Goal: Task Accomplishment & Management: Complete application form

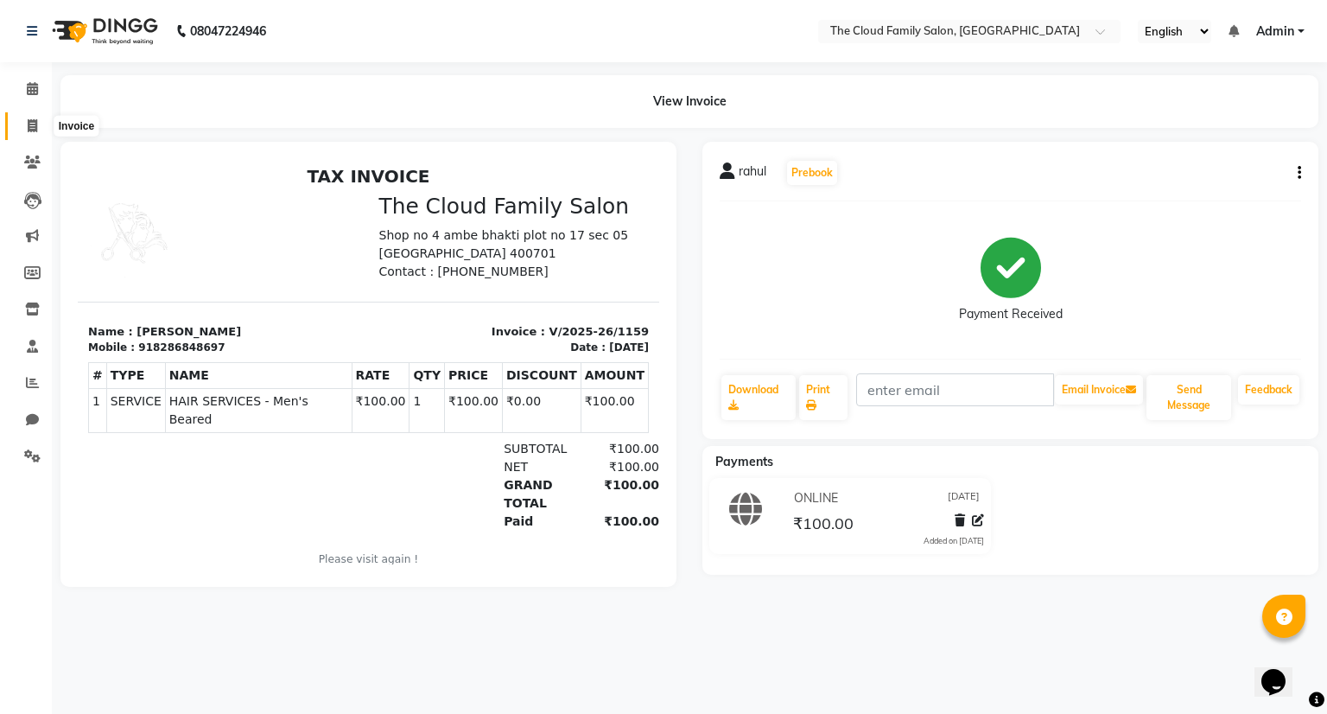
click at [32, 117] on span at bounding box center [32, 127] width 30 height 20
select select "service"
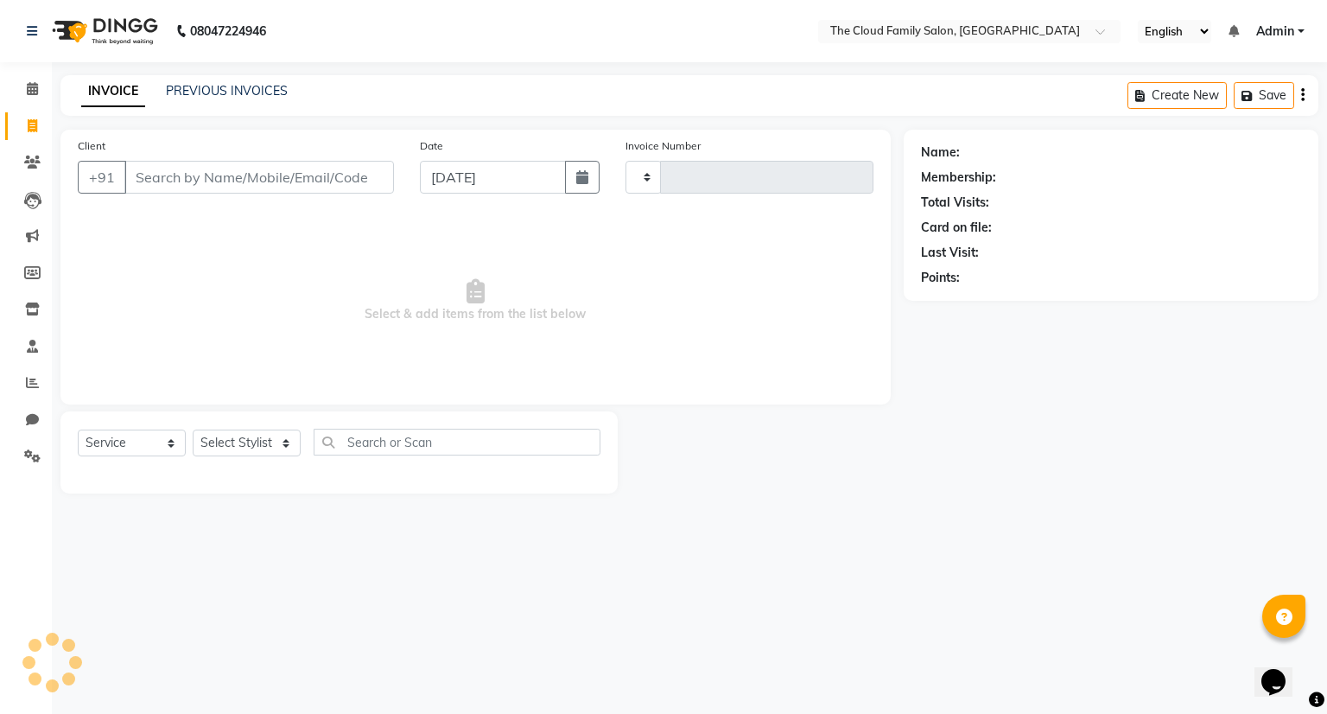
type input "1160"
select select "8444"
click at [218, 174] on input "Client" at bounding box center [259, 177] width 270 height 33
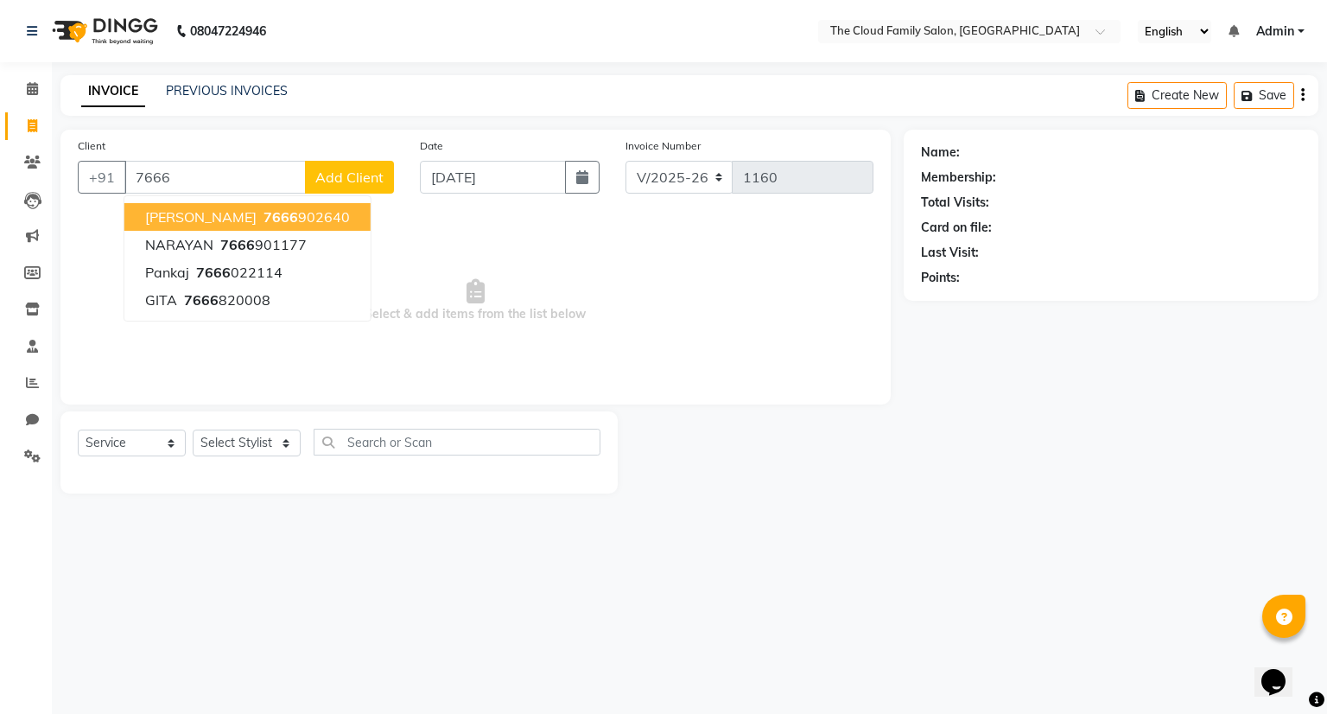
click at [225, 218] on span "[PERSON_NAME]" at bounding box center [200, 216] width 111 height 17
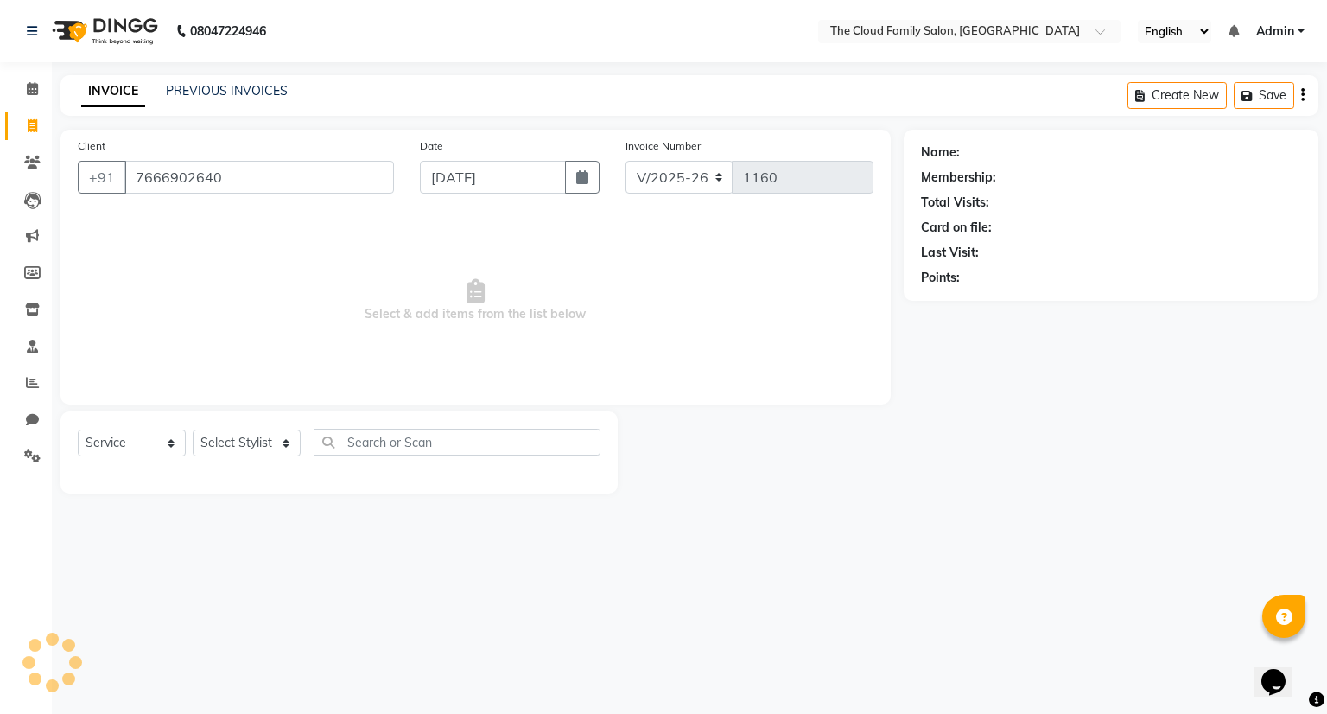
type input "7666902640"
select select "1: Object"
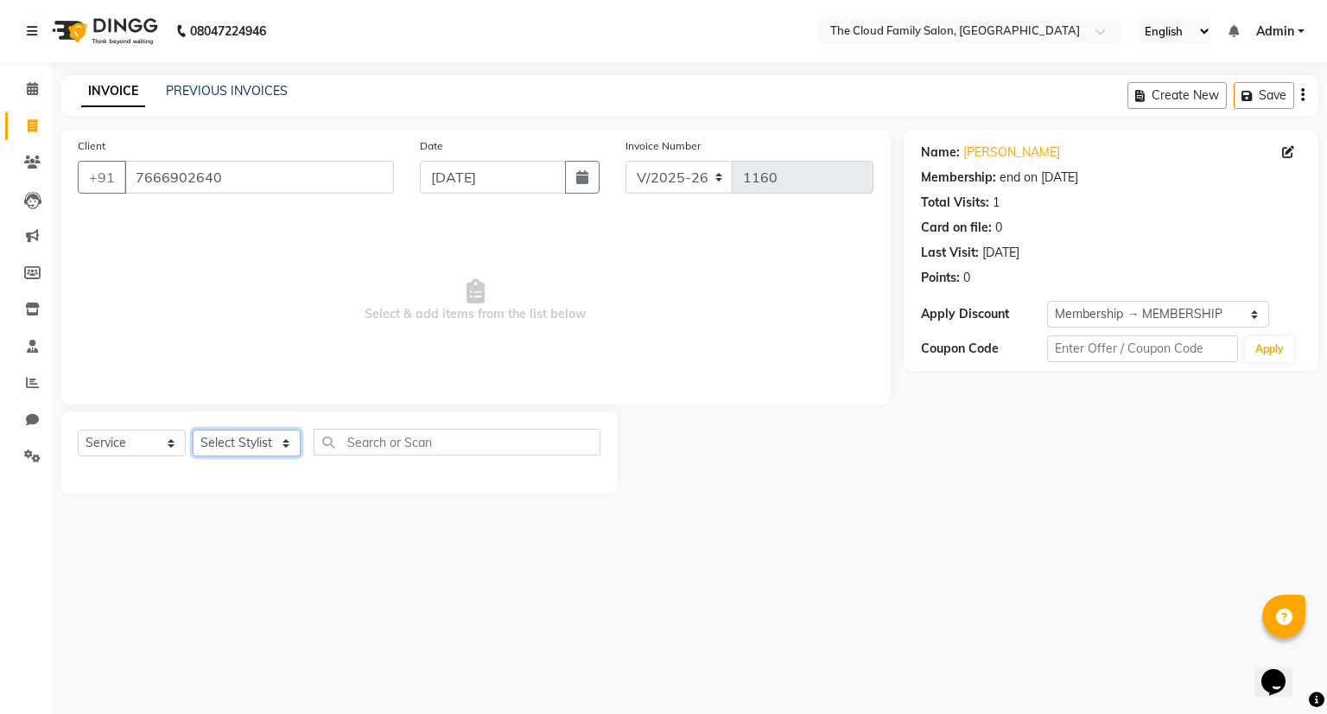
click at [276, 447] on select "Select Stylist Amrapali Bhumi OM [PERSON_NAME] [PERSON_NAME]" at bounding box center [247, 442] width 108 height 27
select select "83285"
click at [193, 430] on select "Select Stylist Amrapali Bhumi OM [PERSON_NAME] [PERSON_NAME]" at bounding box center [247, 442] width 108 height 27
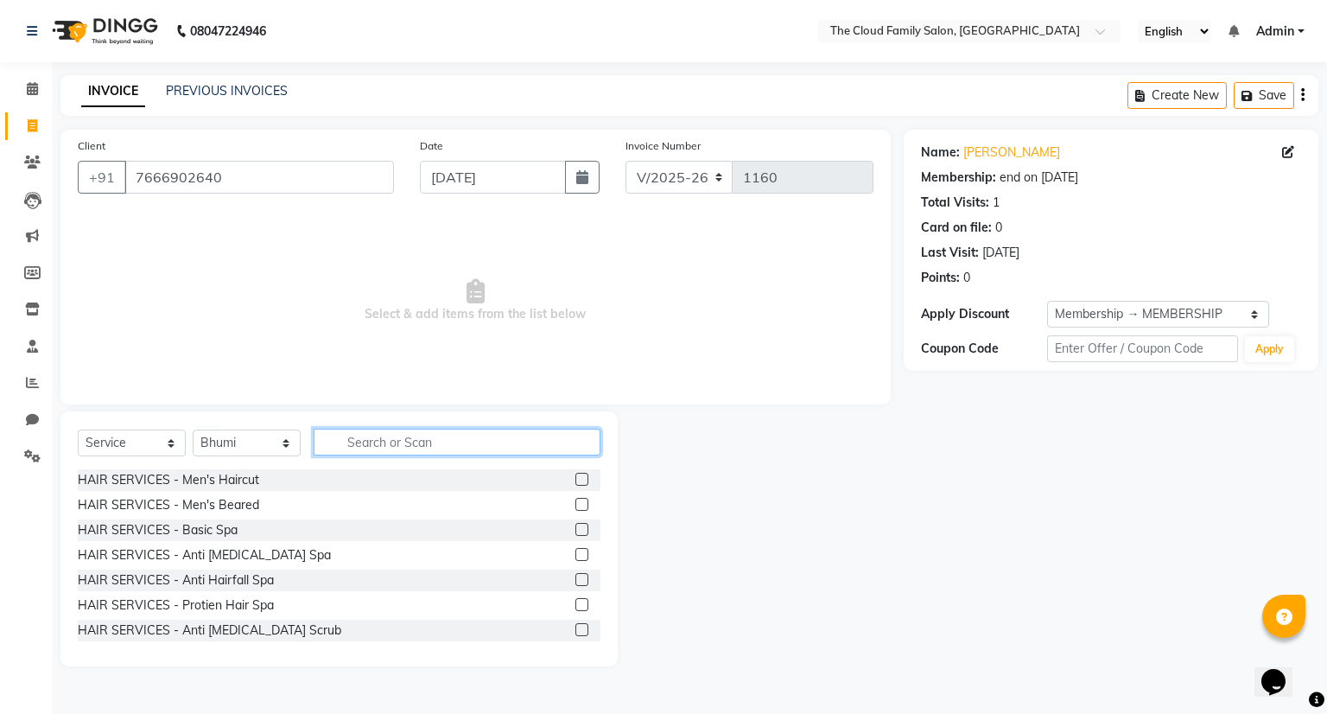
click at [471, 444] on input "text" at bounding box center [457, 441] width 287 height 27
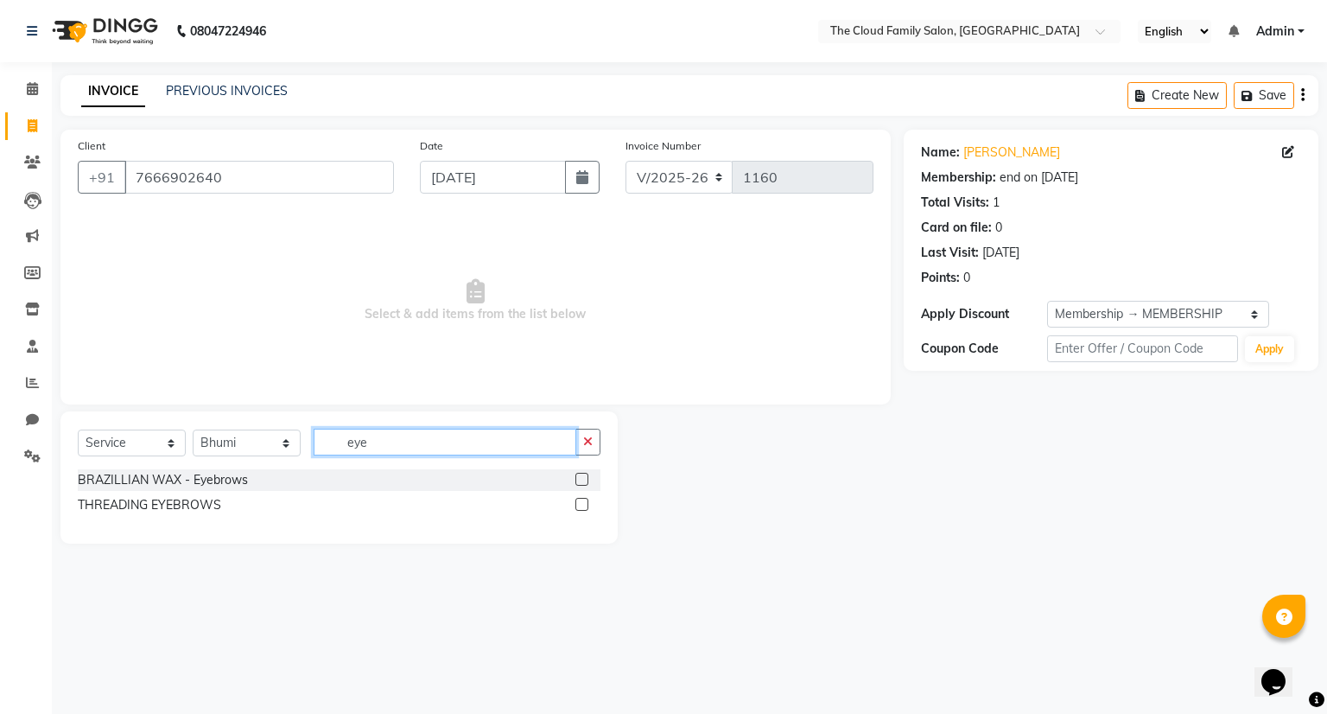
type input "eye"
click at [581, 504] on label at bounding box center [581, 504] width 13 height 13
click at [581, 504] on input "checkbox" at bounding box center [580, 504] width 11 height 11
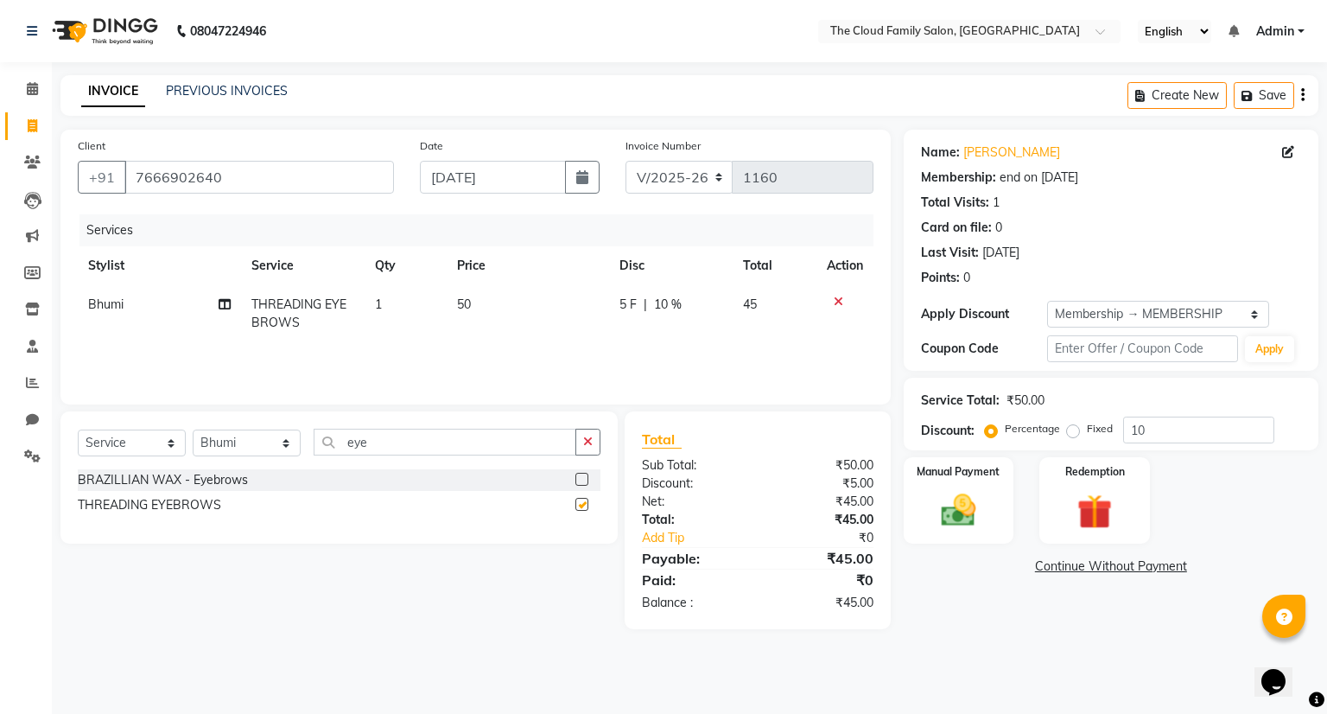
checkbox input "false"
click at [540, 443] on input "eye" at bounding box center [445, 441] width 263 height 27
type input "e"
type input "fruit"
click at [581, 477] on label at bounding box center [581, 479] width 13 height 13
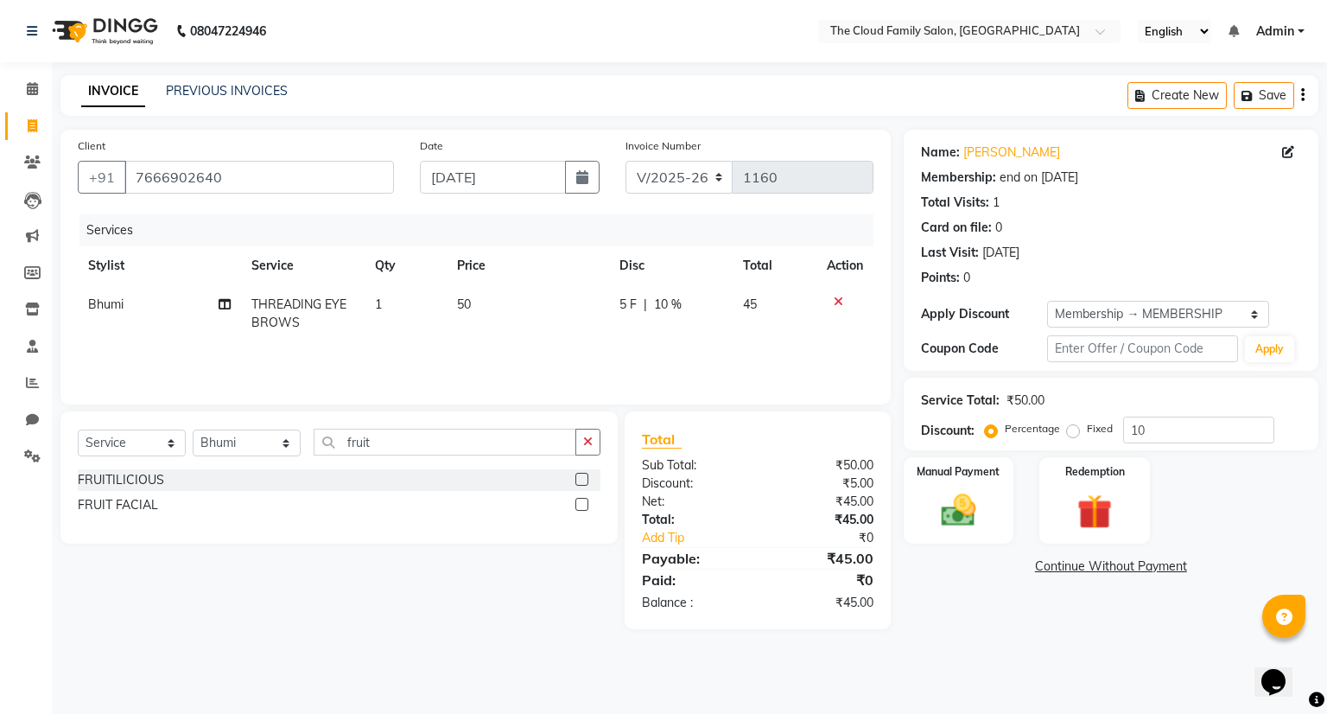
click at [581, 477] on input "checkbox" at bounding box center [580, 479] width 11 height 11
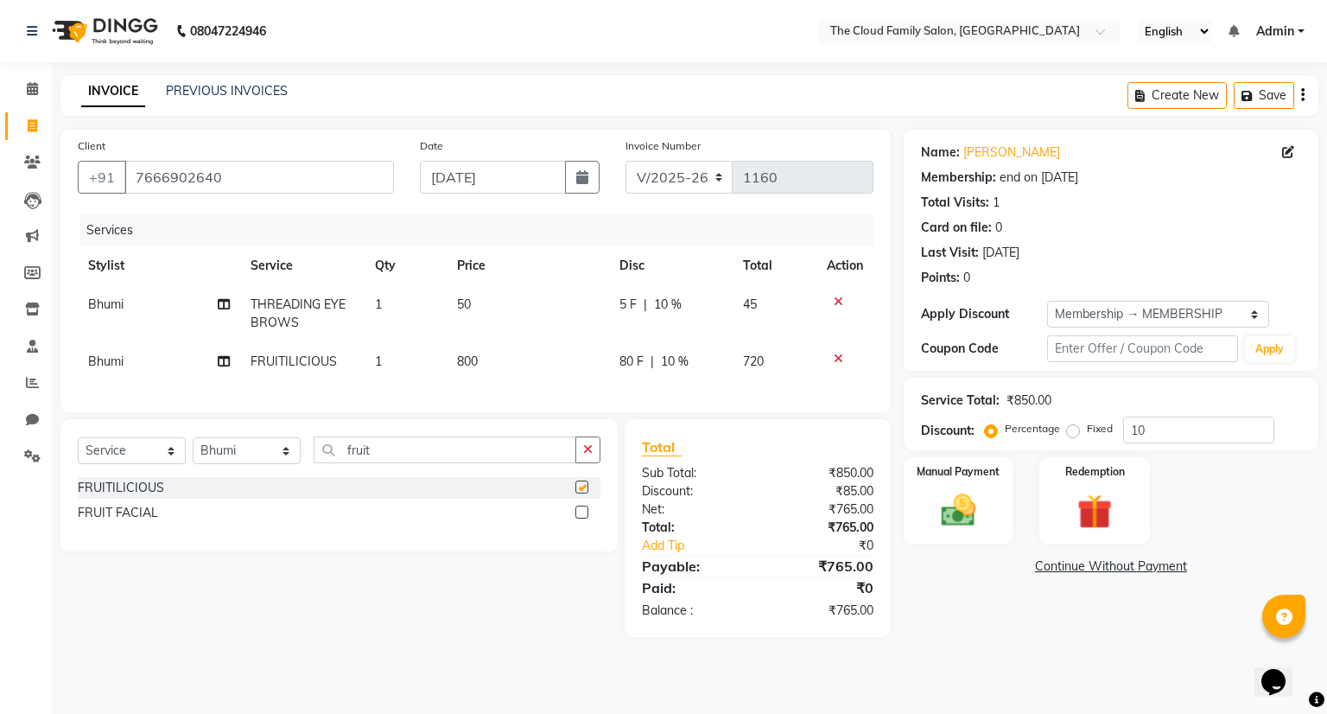
checkbox input "false"
click at [922, 539] on div "Manual Payment" at bounding box center [958, 500] width 115 height 90
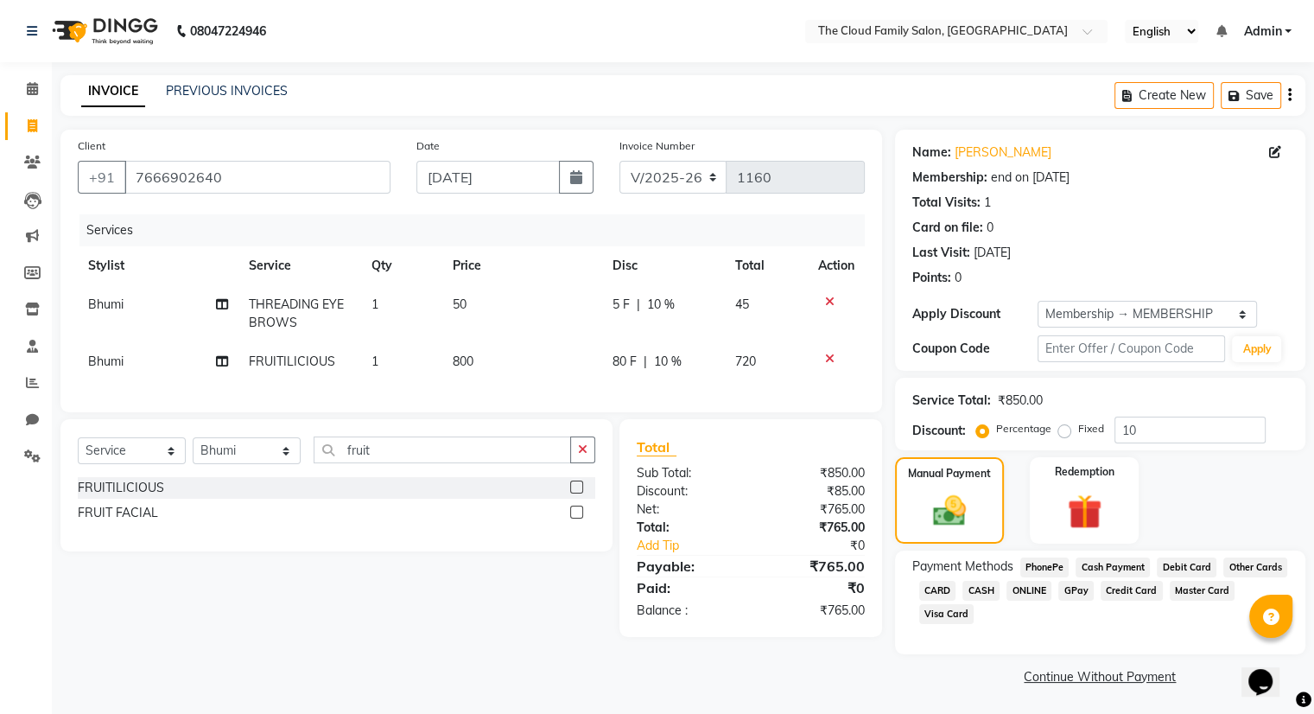
click at [1022, 588] on span "ONLINE" at bounding box center [1028, 591] width 45 height 20
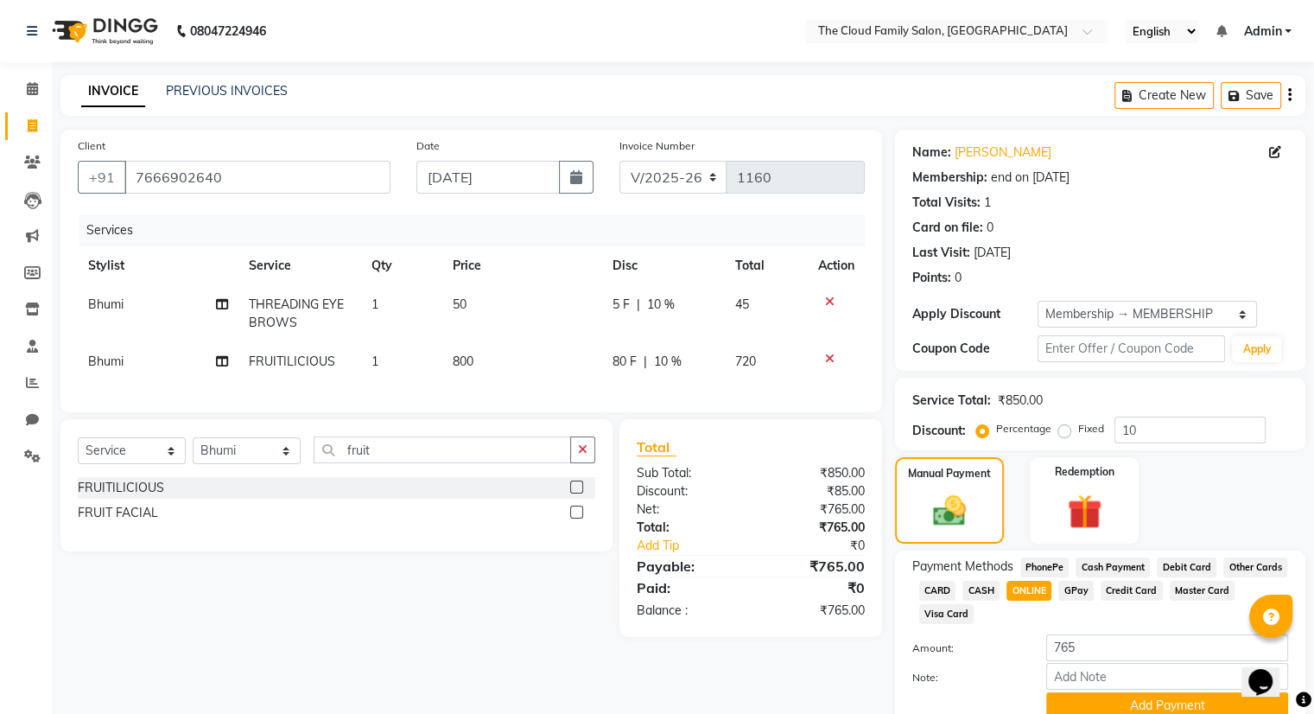
scroll to position [76, 0]
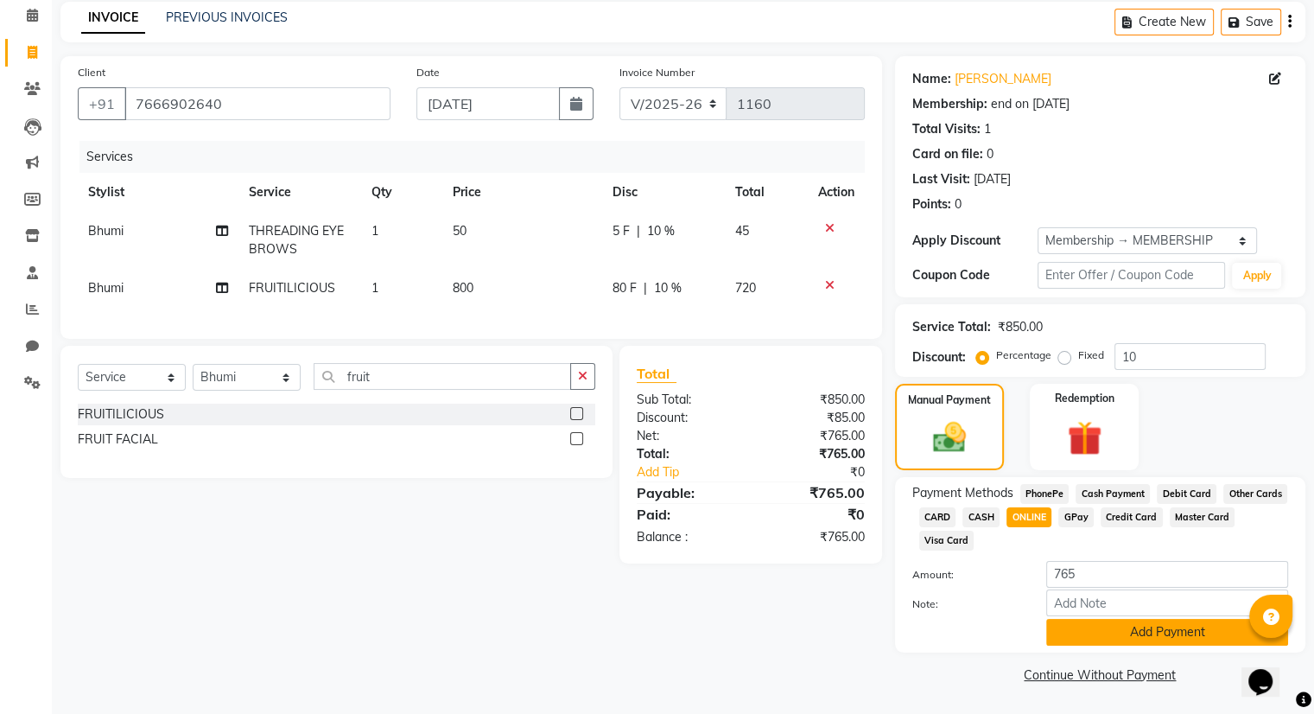
click at [1064, 632] on button "Add Payment" at bounding box center [1167, 632] width 242 height 27
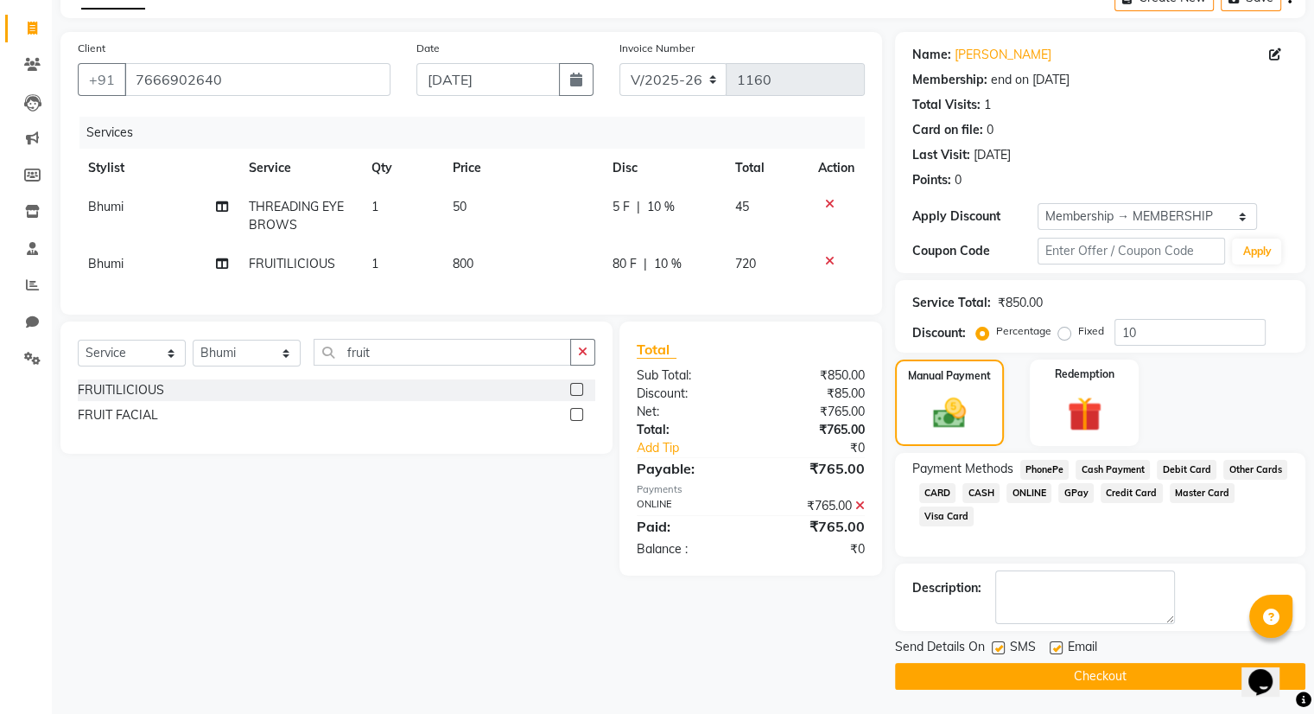
scroll to position [97, 0]
click at [935, 669] on button "Checkout" at bounding box center [1100, 676] width 410 height 27
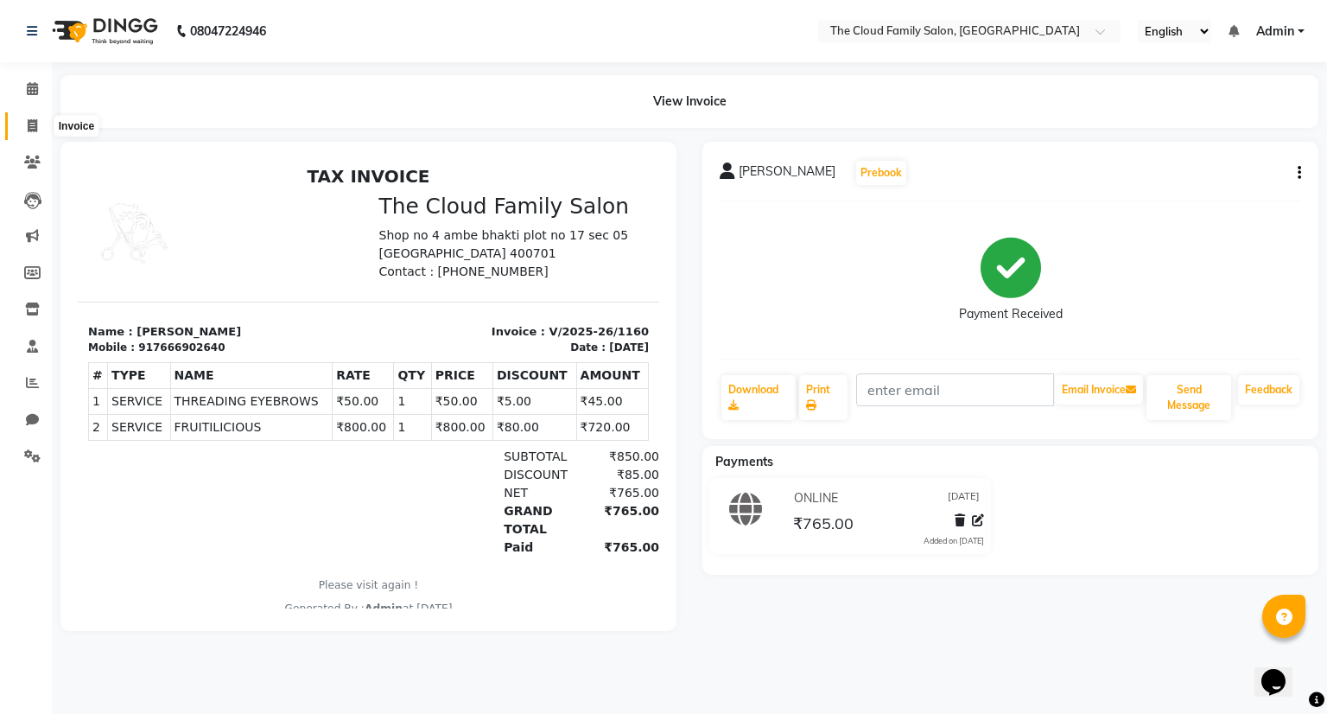
click at [31, 119] on icon at bounding box center [33, 125] width 10 height 13
select select "service"
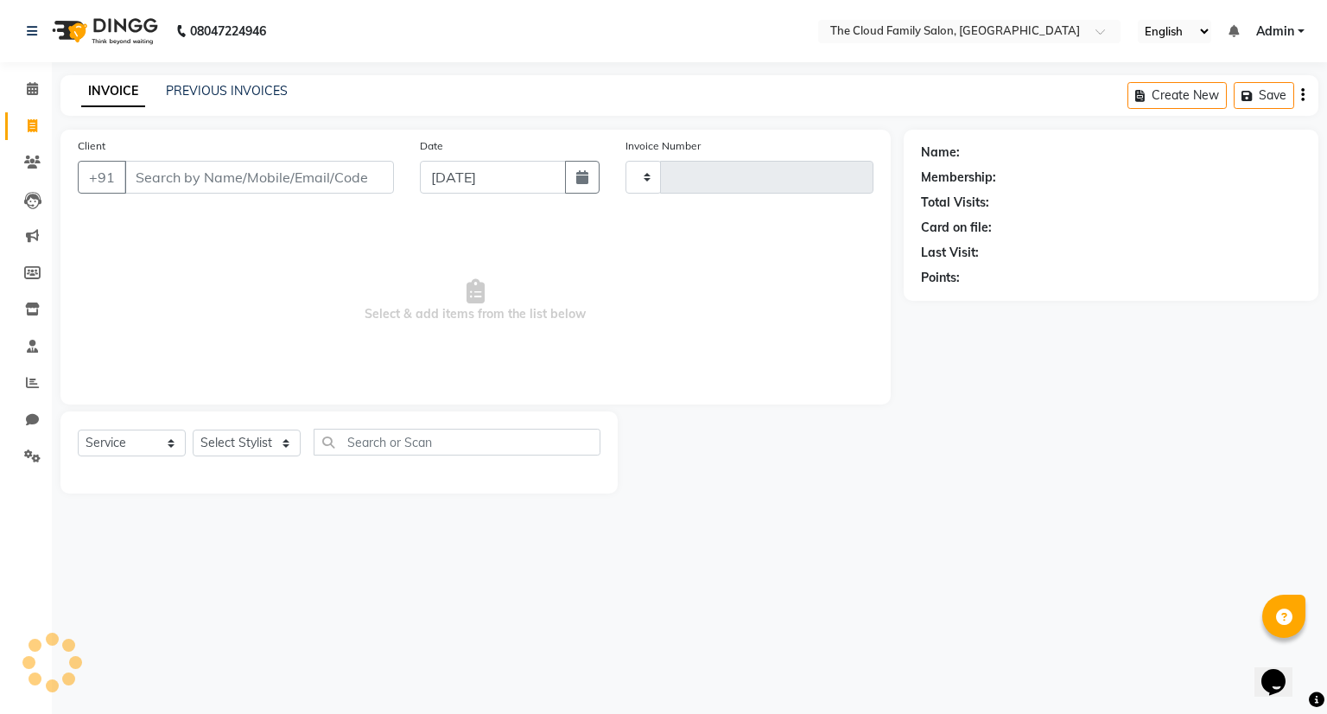
type input "1161"
select select "8444"
click at [139, 178] on input "Client" at bounding box center [259, 177] width 270 height 33
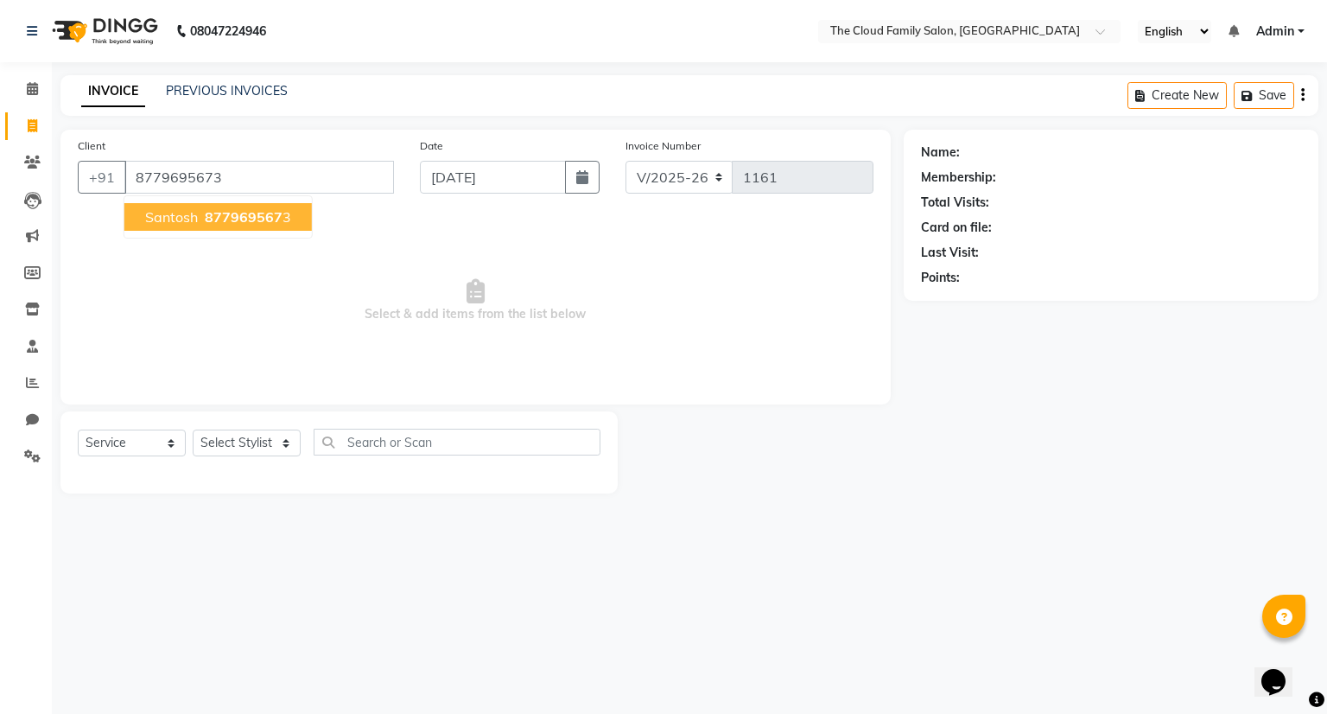
type input "8779695673"
click at [162, 222] on span "santosh" at bounding box center [171, 216] width 53 height 17
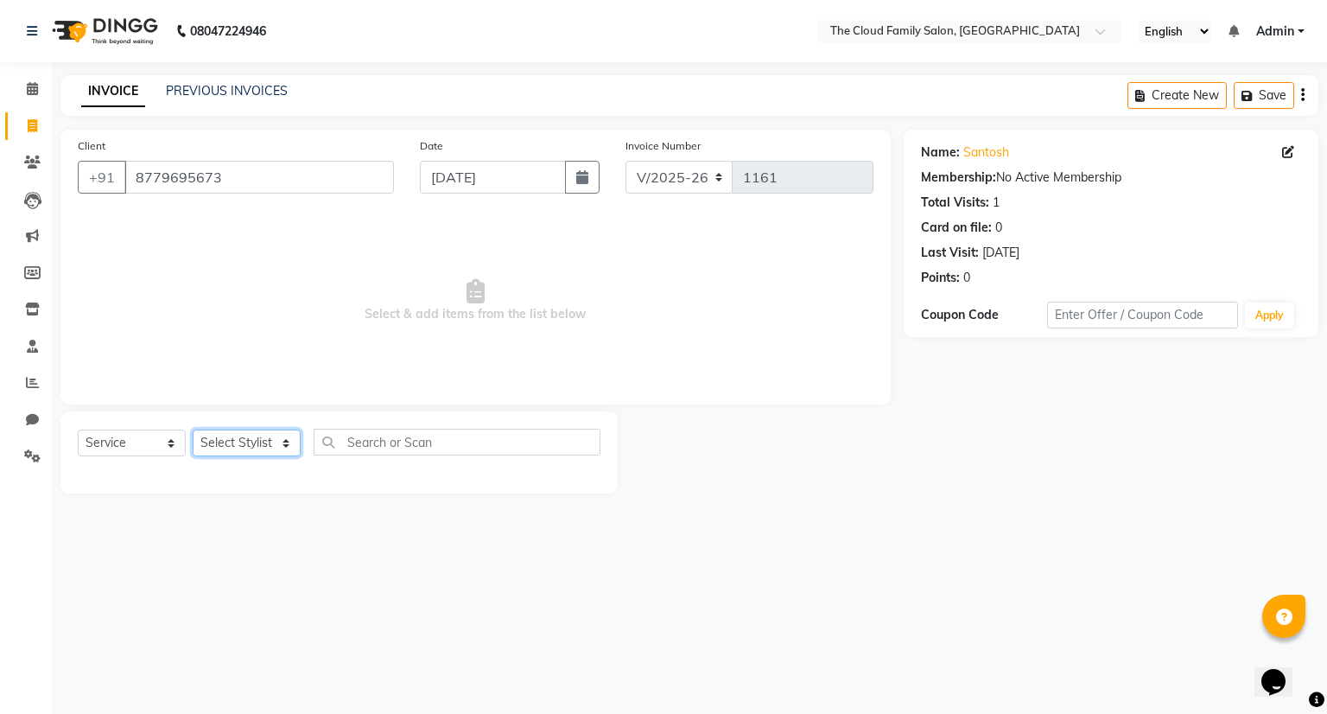
click at [243, 451] on select "Select Stylist Amrapali Bhumi OM [PERSON_NAME] [PERSON_NAME]" at bounding box center [247, 442] width 108 height 27
select select "83284"
click at [193, 430] on select "Select Stylist Amrapali Bhumi OM [PERSON_NAME] [PERSON_NAME]" at bounding box center [247, 442] width 108 height 27
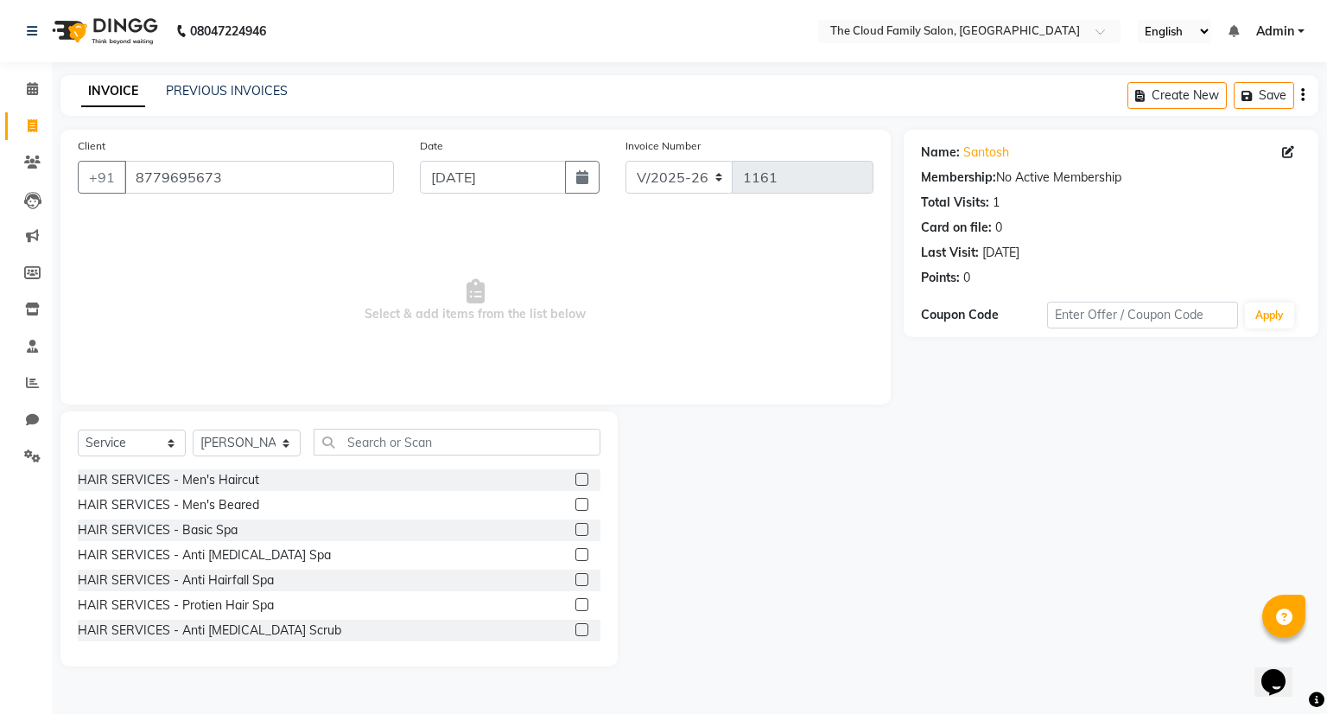
click at [575, 501] on label at bounding box center [581, 504] width 13 height 13
click at [575, 501] on input "checkbox" at bounding box center [580, 504] width 11 height 11
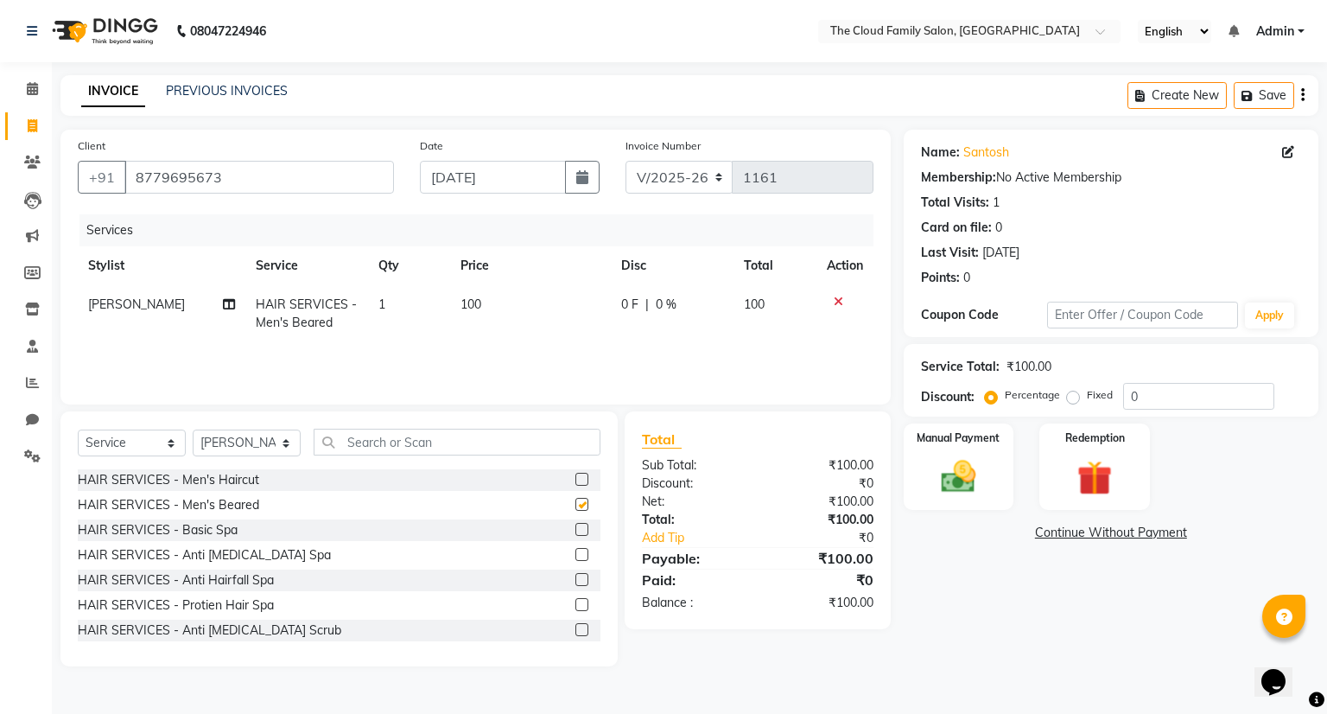
checkbox input "false"
click at [950, 446] on div "Manual Payment" at bounding box center [958, 467] width 115 height 90
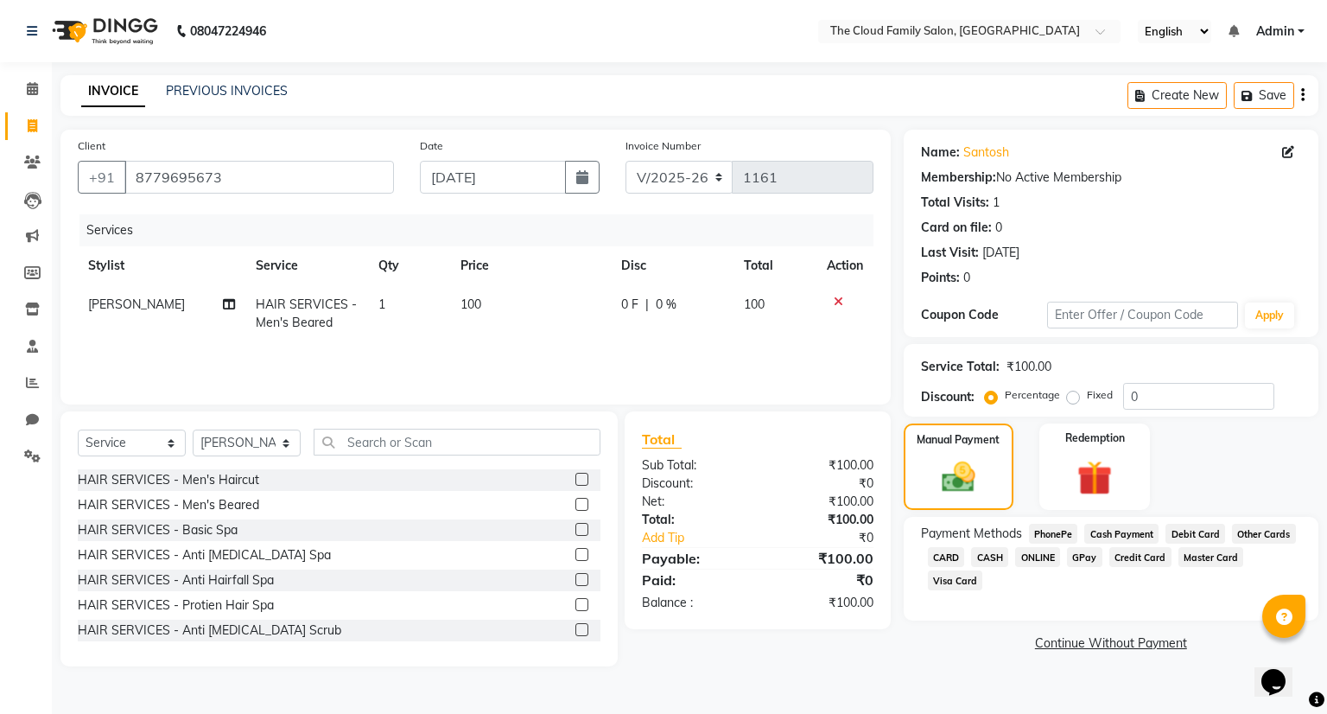
click at [1044, 559] on span "ONLINE" at bounding box center [1037, 557] width 45 height 20
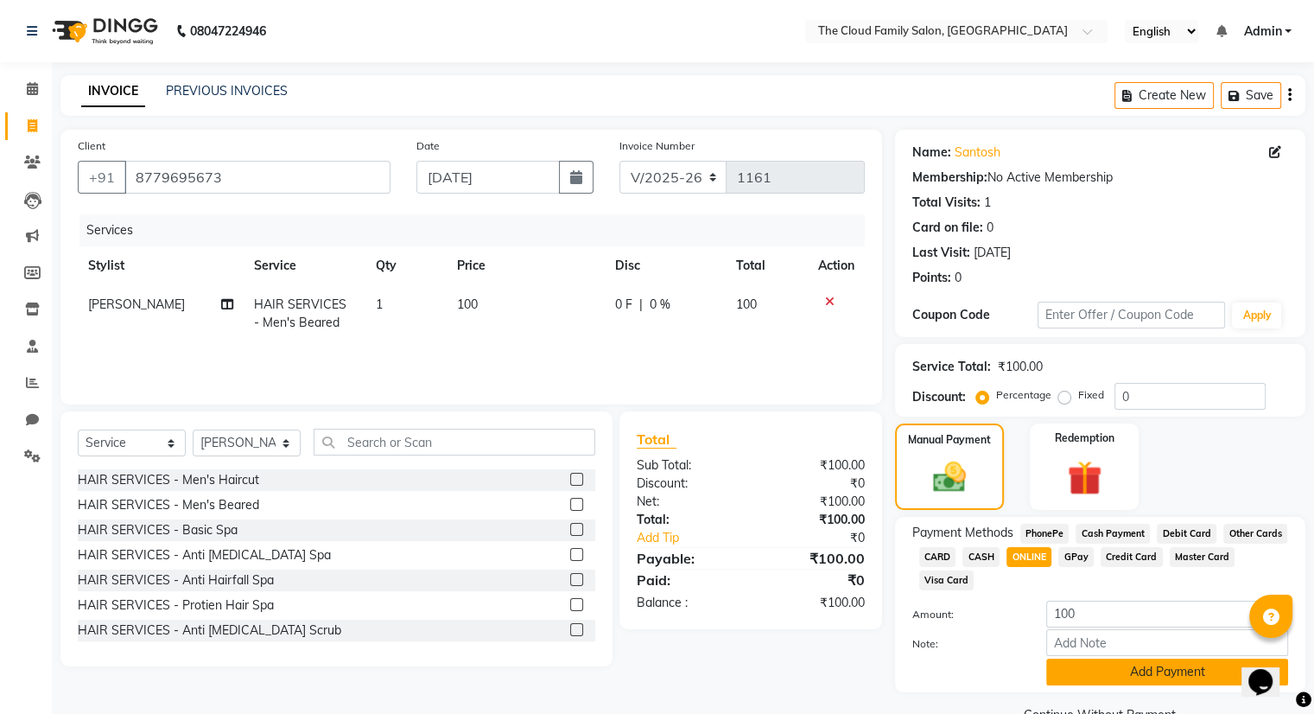
click at [1112, 664] on button "Add Payment" at bounding box center [1167, 671] width 242 height 27
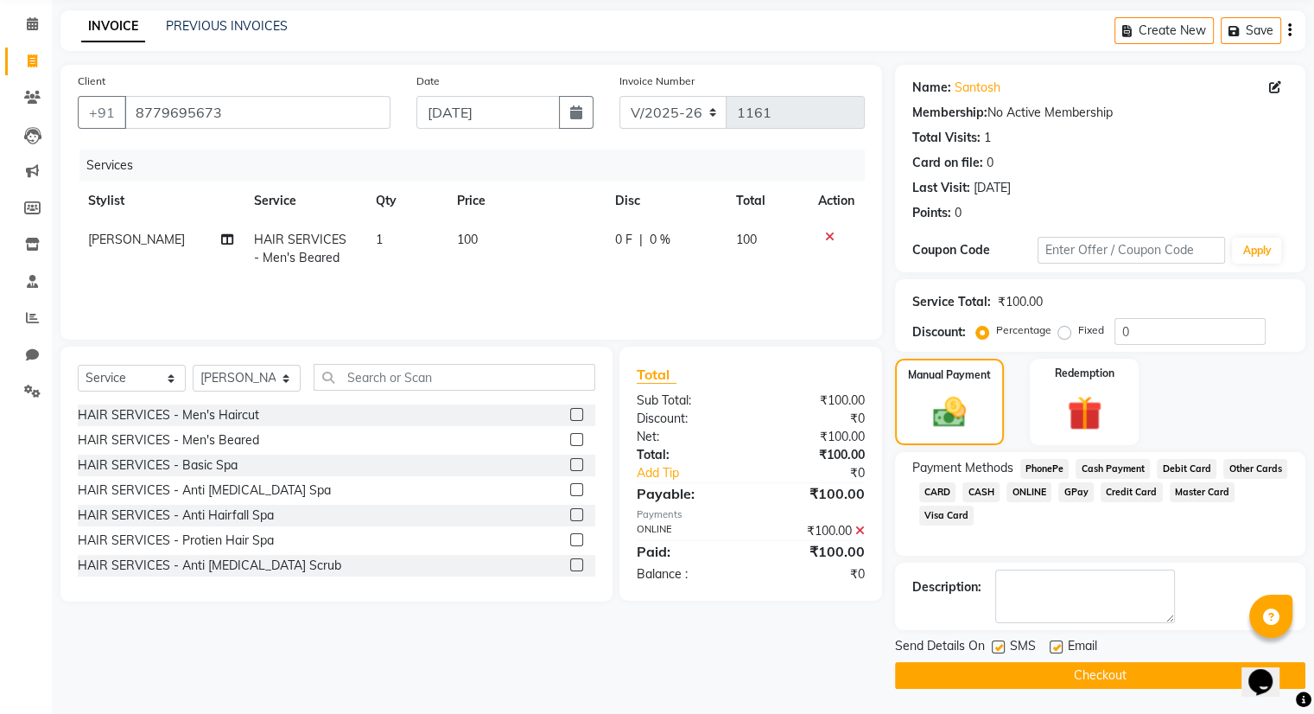
scroll to position [64, 0]
click at [1095, 666] on button "Checkout" at bounding box center [1100, 676] width 410 height 27
